Goal: Information Seeking & Learning: Learn about a topic

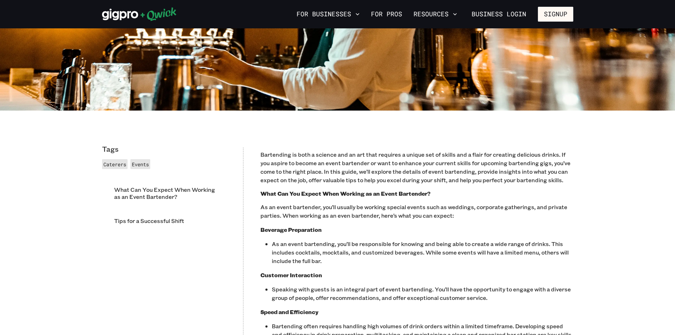
scroll to position [354, 0]
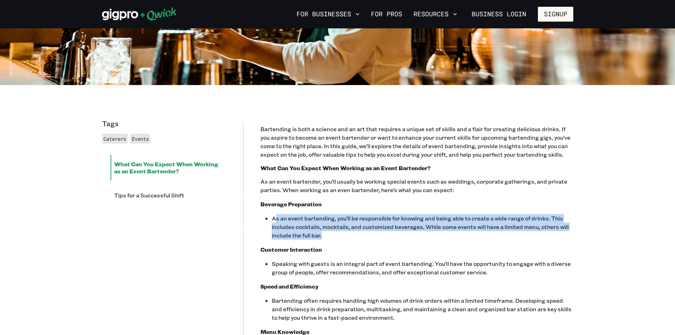
drag, startPoint x: 277, startPoint y: 222, endPoint x: 544, endPoint y: 233, distance: 267.2
click at [544, 233] on p "As an event bartending, you’ll be responsible for knowing and being able to cre…" at bounding box center [423, 227] width 302 height 26
click at [376, 225] on p "As an event bartending, you’ll be responsible for knowing and being able to cre…" at bounding box center [423, 227] width 302 height 26
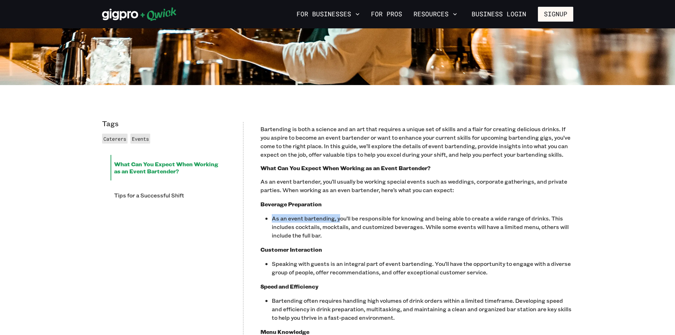
drag, startPoint x: 340, startPoint y: 220, endPoint x: 376, endPoint y: 213, distance: 36.5
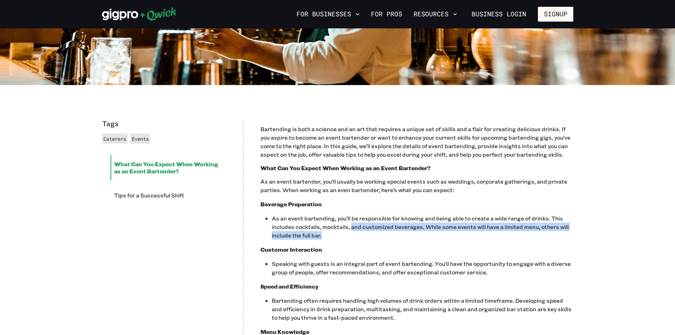
drag, startPoint x: 351, startPoint y: 225, endPoint x: 546, endPoint y: 240, distance: 195.1
click at [546, 239] on p "As an event bartending, you’ll be responsible for knowing and being able to cre…" at bounding box center [423, 227] width 302 height 26
click at [326, 237] on p "As an event bartending, you’ll be responsible for knowing and being able to cre…" at bounding box center [423, 227] width 302 height 26
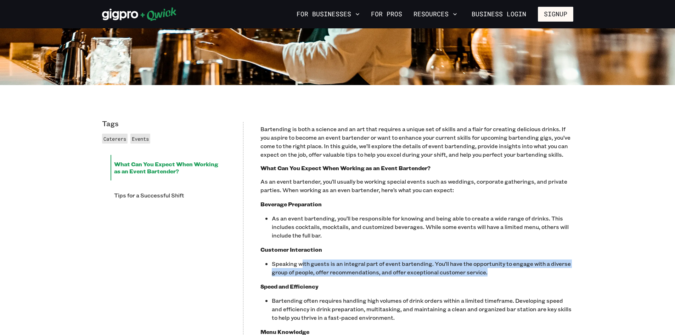
drag, startPoint x: 302, startPoint y: 258, endPoint x: 490, endPoint y: 273, distance: 187.7
click at [490, 273] on p "Speaking with guests is an integral part of event bartending. You’ll have the o…" at bounding box center [423, 267] width 302 height 17
click at [491, 269] on p "Speaking with guests is an integral part of event bartending. You’ll have the o…" at bounding box center [423, 267] width 302 height 17
drag, startPoint x: 489, startPoint y: 270, endPoint x: 256, endPoint y: 255, distance: 233.7
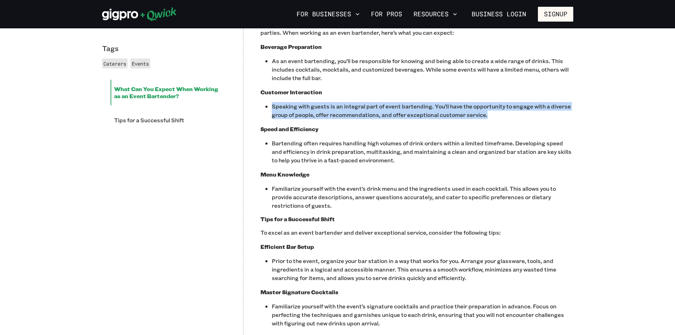
scroll to position [532, 0]
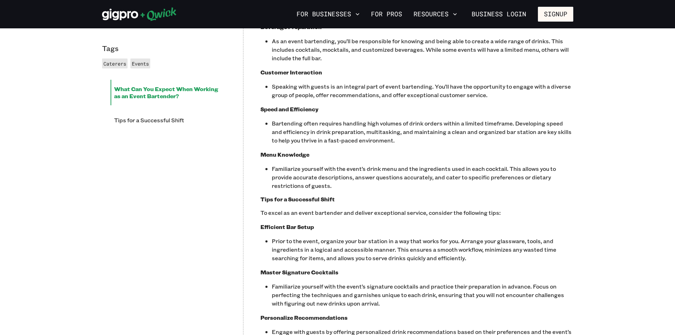
click at [359, 147] on div "Bartending is both a science and an art that requires a unique set of skills an…" at bounding box center [417, 227] width 313 height 559
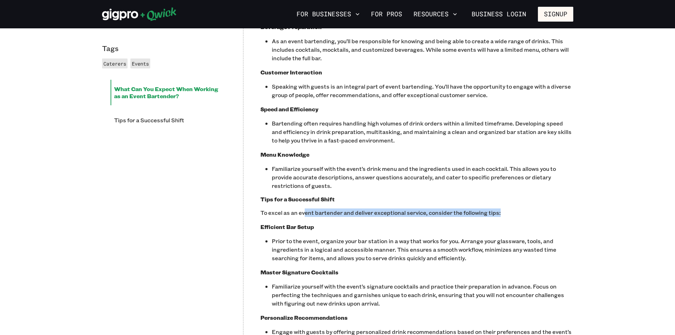
drag, startPoint x: 304, startPoint y: 208, endPoint x: 531, endPoint y: 217, distance: 227.0
click at [531, 217] on p "To excel as an event bartender and deliver exceptional service, consider the fo…" at bounding box center [417, 212] width 313 height 9
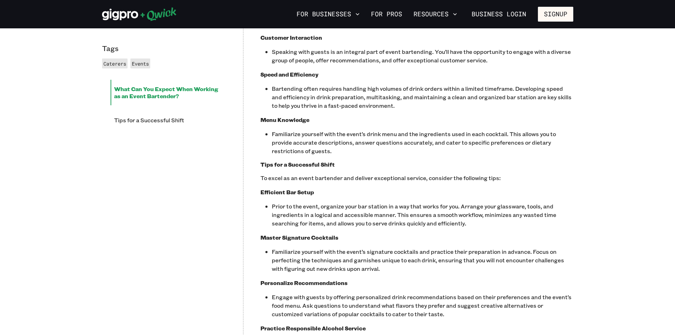
scroll to position [591, 0]
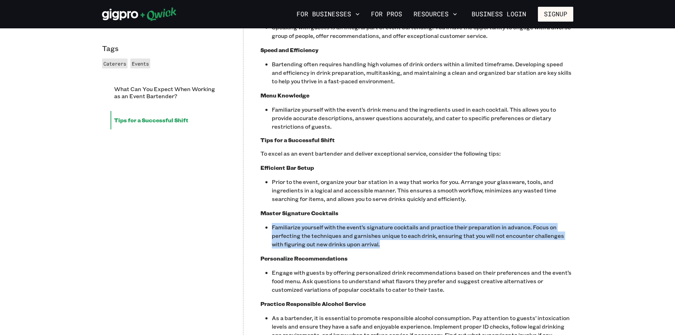
drag, startPoint x: 270, startPoint y: 227, endPoint x: 539, endPoint y: 246, distance: 269.0
click at [539, 246] on div "Bartending is both a science and an art that requires a unique set of skills an…" at bounding box center [417, 167] width 313 height 559
click at [383, 238] on p "Familiarize yourself with the event’s signature cocktails and practice their pr…" at bounding box center [423, 236] width 302 height 26
click at [373, 242] on p "Familiarize yourself with the event’s signature cocktails and practice their pr…" at bounding box center [423, 236] width 302 height 26
drag, startPoint x: 336, startPoint y: 224, endPoint x: 257, endPoint y: 235, distance: 80.5
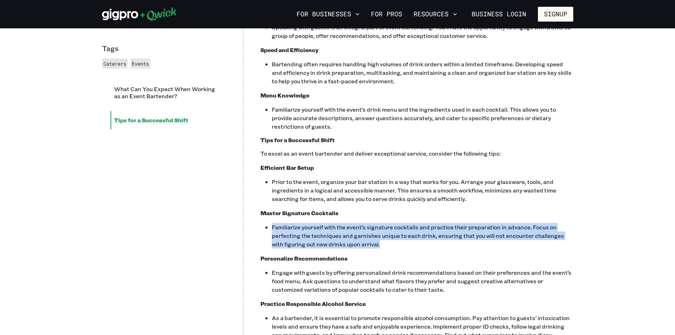
click at [257, 235] on div "Tags Caterers Events What Can You Expect When Working as an Event Bartender? Ti…" at bounding box center [338, 168] width 486 height 638
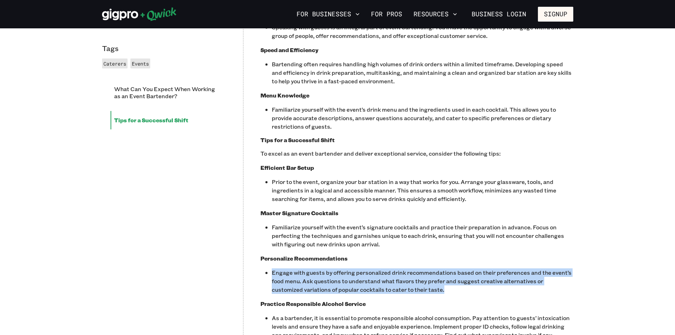
drag, startPoint x: 271, startPoint y: 268, endPoint x: 455, endPoint y: 287, distance: 184.9
click at [455, 287] on div "Bartending is both a science and an art that requires a unique set of skills an…" at bounding box center [417, 167] width 313 height 559
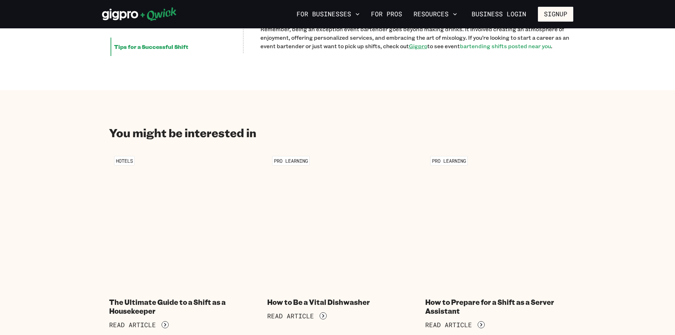
scroll to position [945, 0]
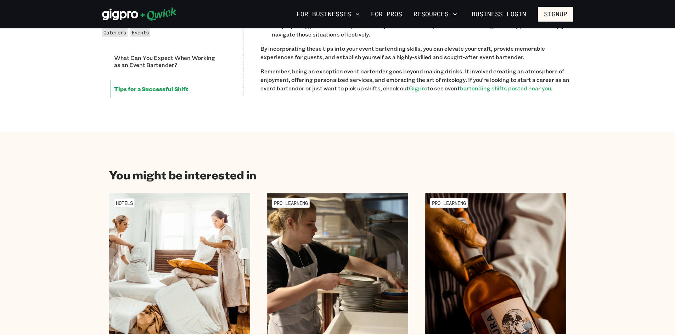
drag, startPoint x: 432, startPoint y: 109, endPoint x: 336, endPoint y: 111, distance: 96.1
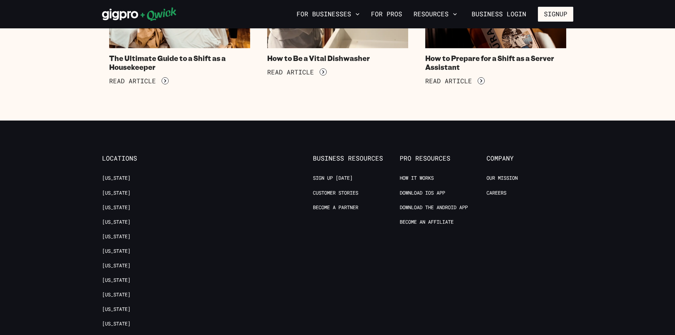
scroll to position [1241, 0]
